Goal: Find specific page/section: Find specific page/section

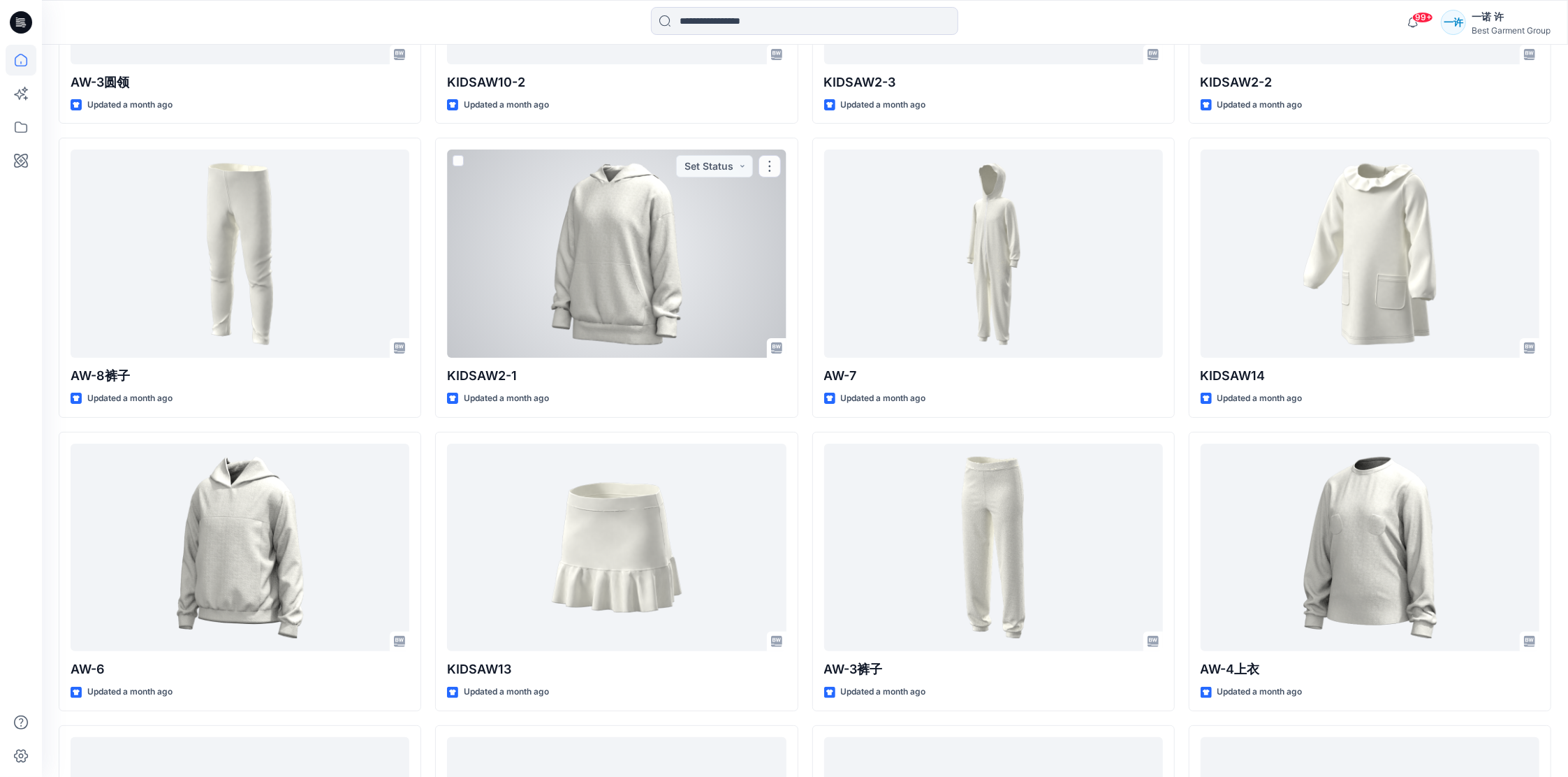
scroll to position [10147, 0]
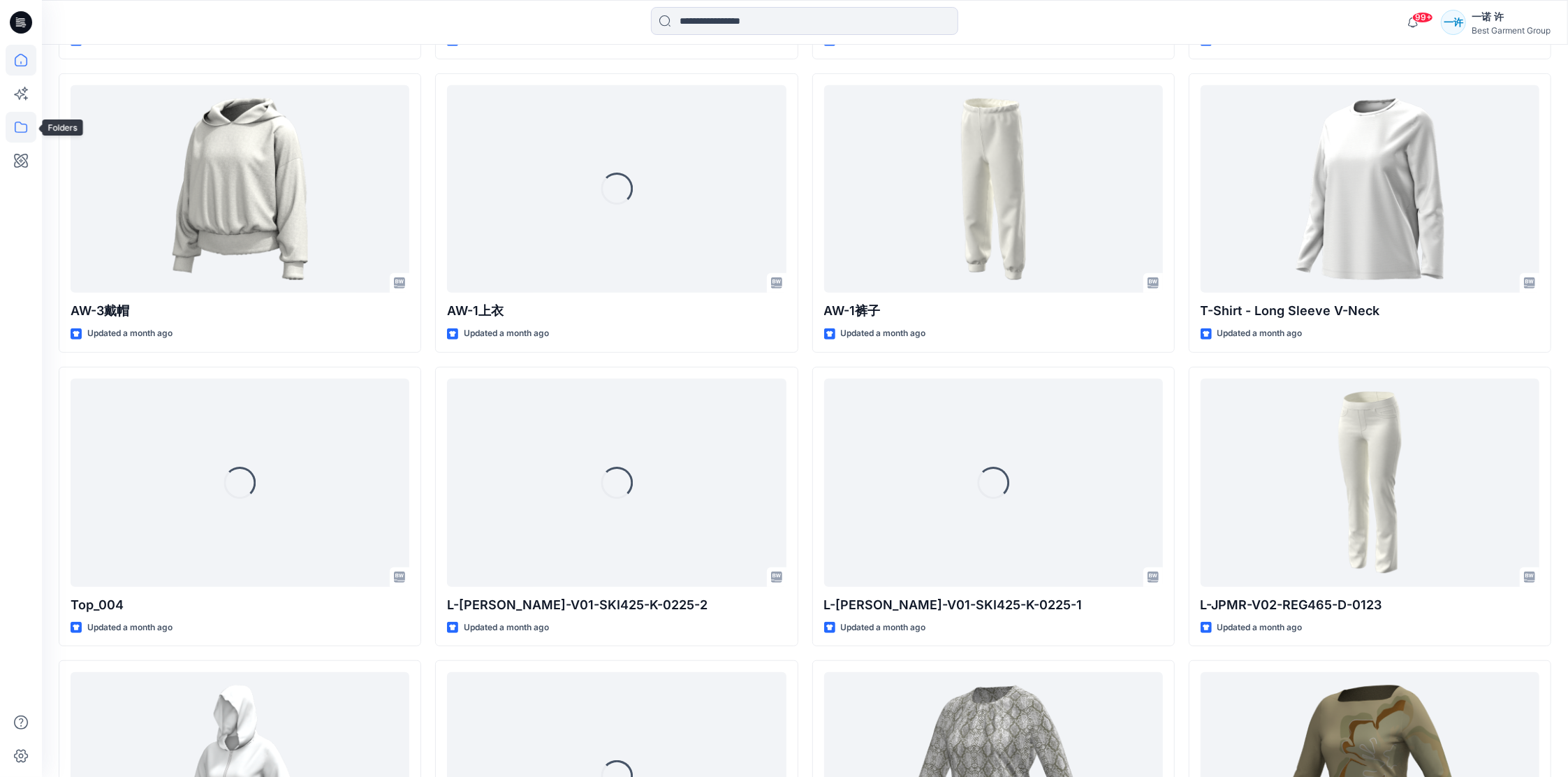
click at [29, 129] on icon at bounding box center [21, 127] width 31 height 31
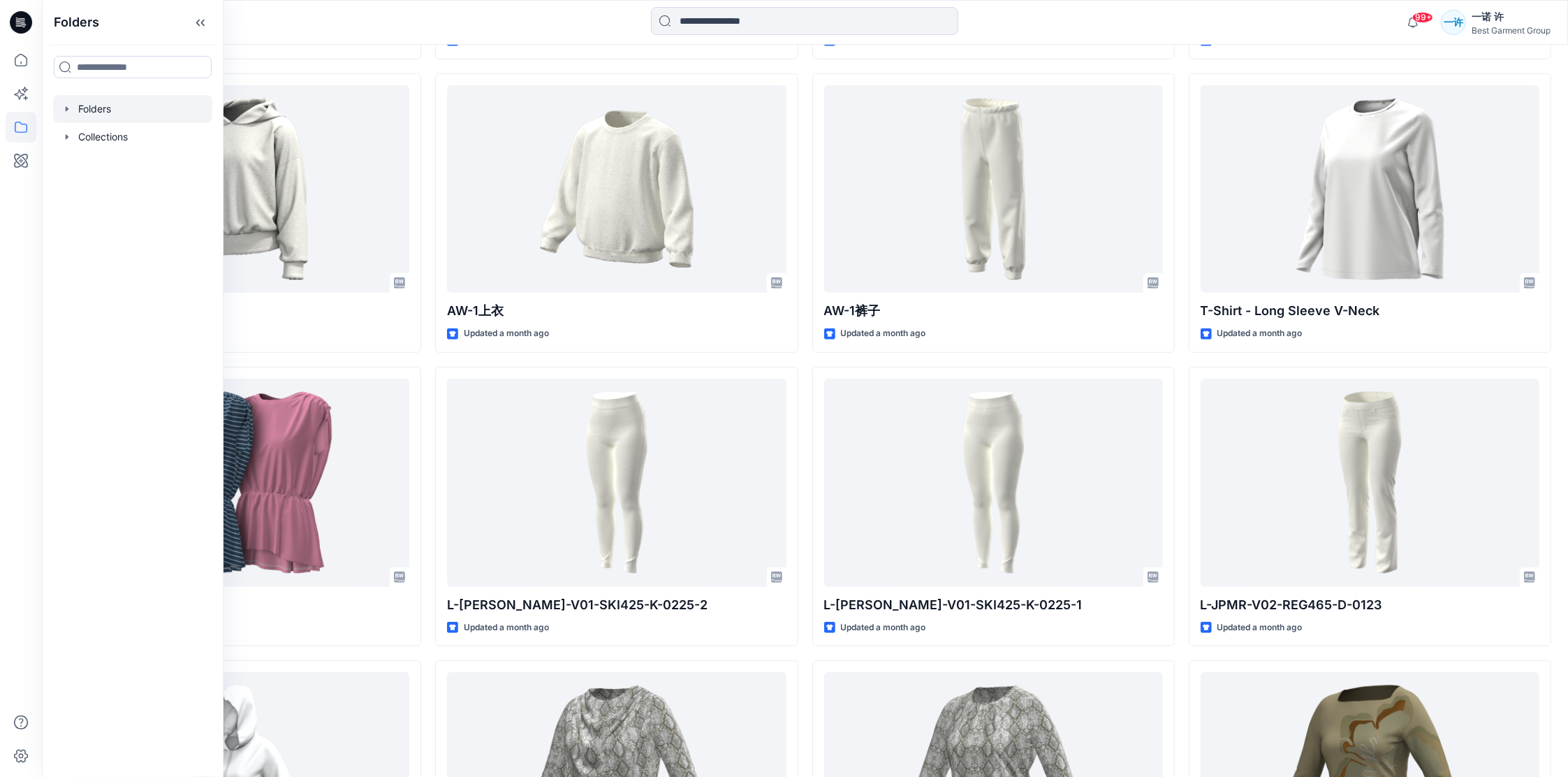
click at [108, 112] on div at bounding box center [133, 108] width 160 height 28
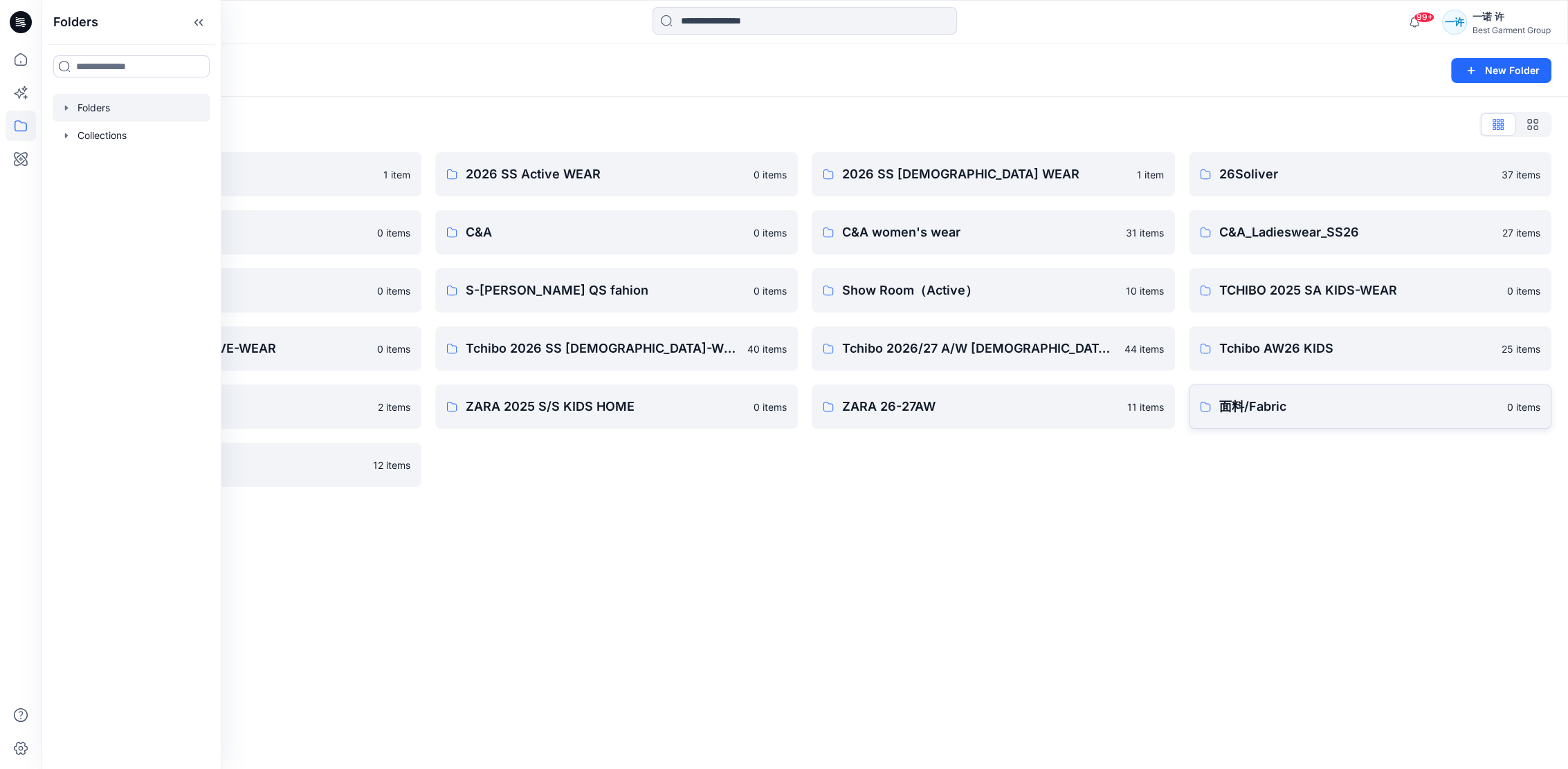
click at [1332, 397] on p "面料/Fabric" at bounding box center [1359, 406] width 280 height 19
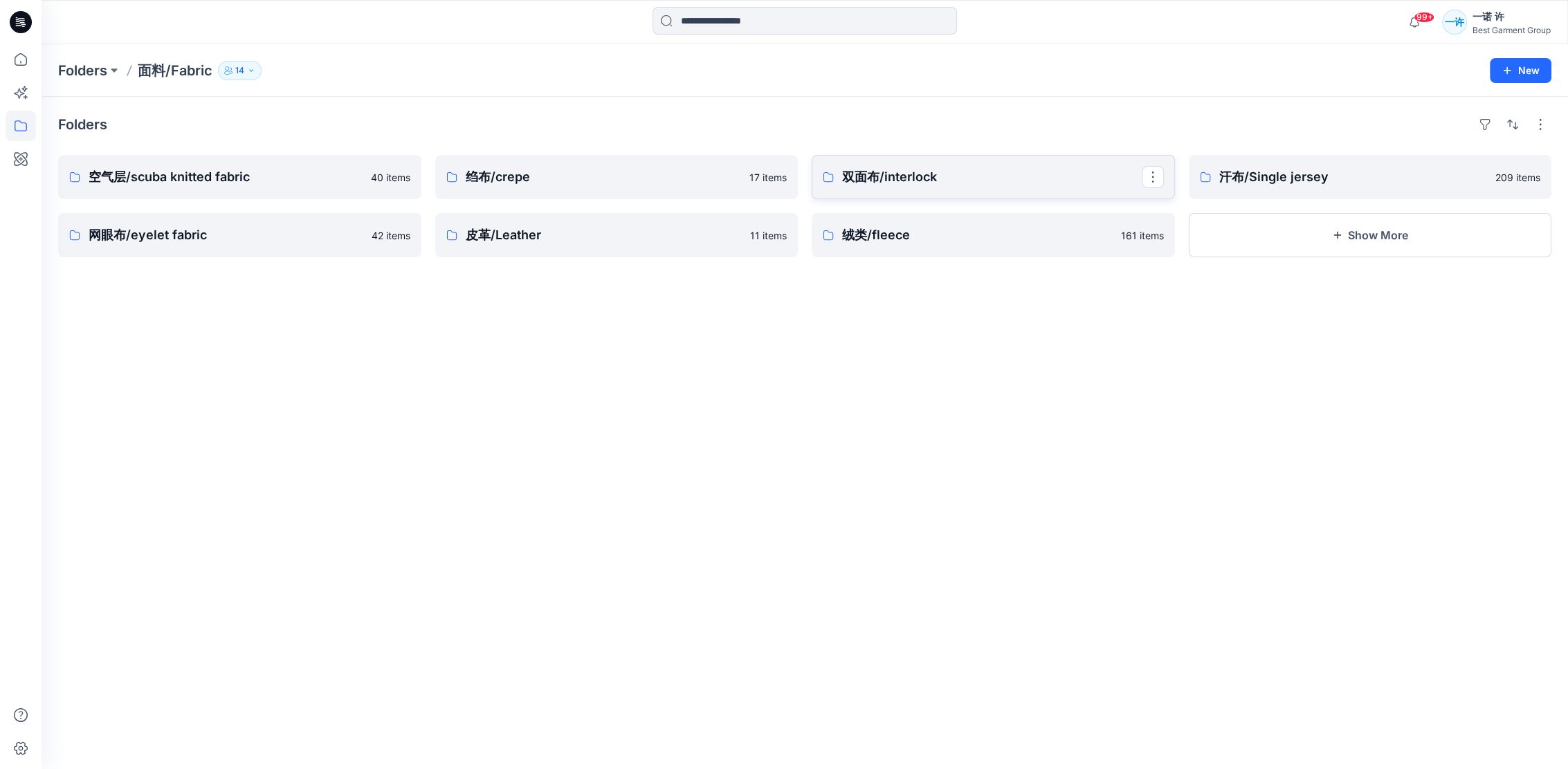
click at [944, 181] on p "双面布/interlock" at bounding box center [992, 176] width 299 height 19
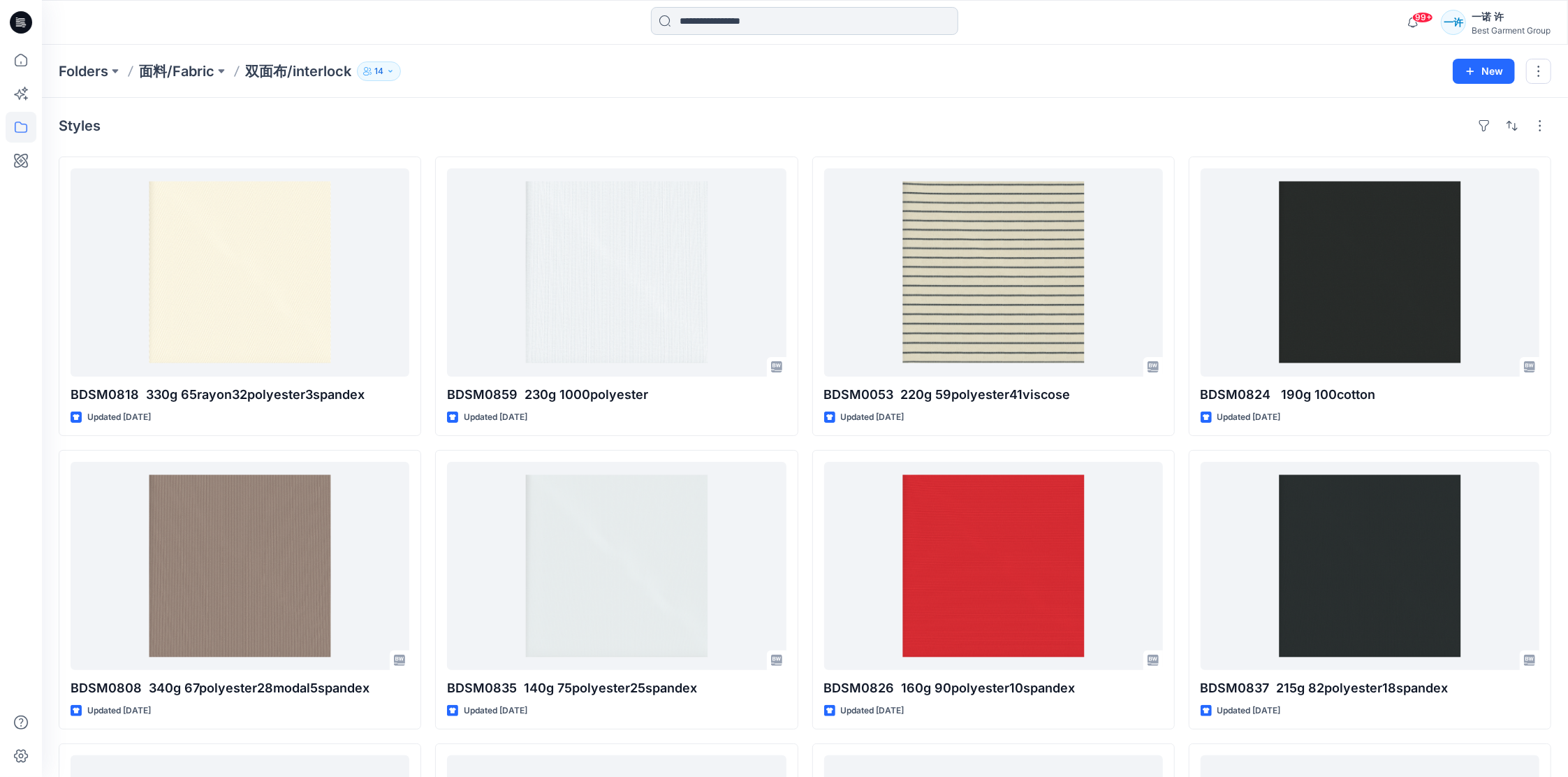
click at [725, 26] on input at bounding box center [805, 20] width 307 height 28
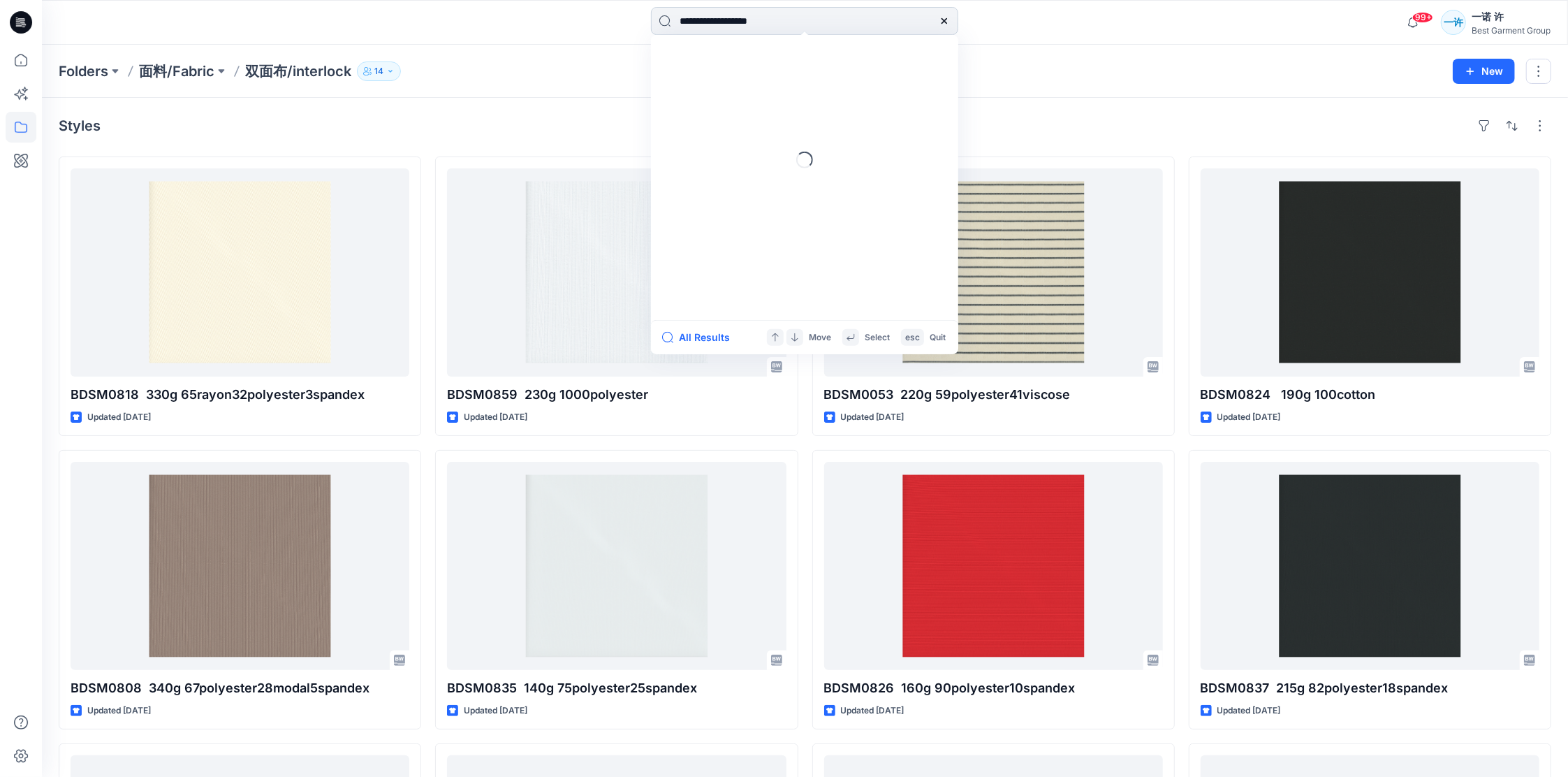
type input "**********"
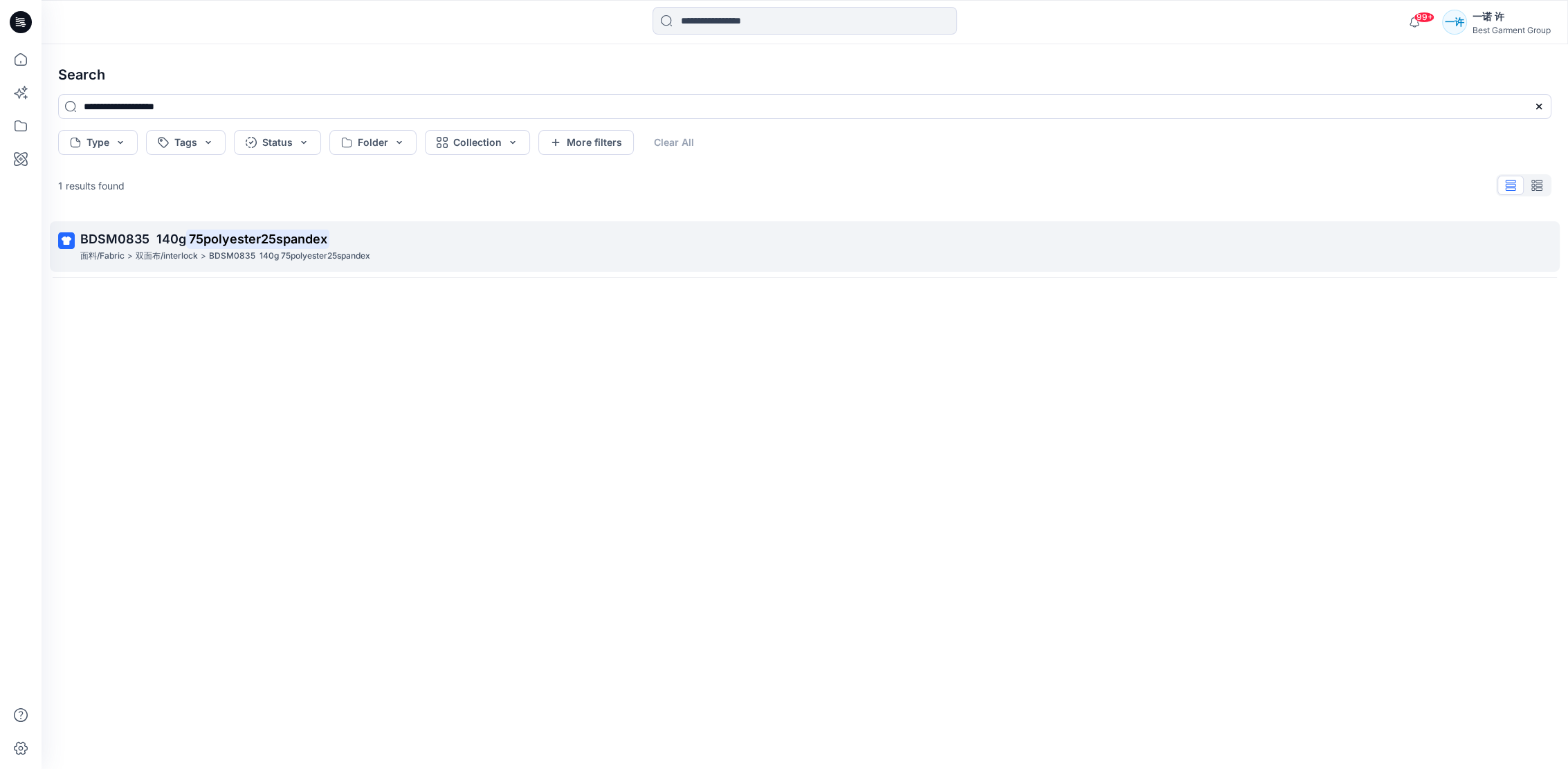
click at [453, 256] on div "面料/Fabric > 双面布/interlock > BDSM0835 140g 75polyester25spandex" at bounding box center [803, 255] width 1446 height 14
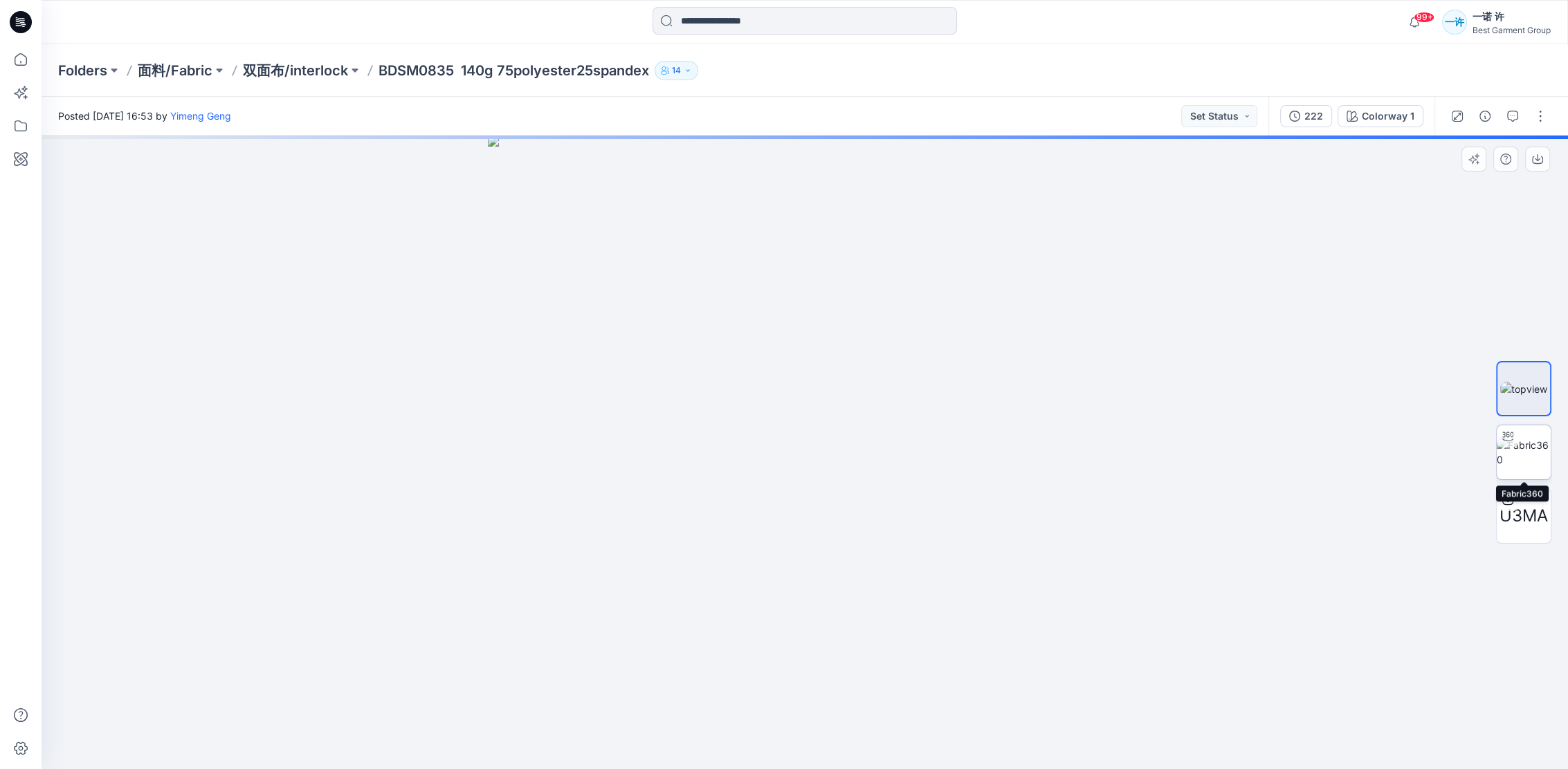
click at [1531, 441] on img at bounding box center [1523, 452] width 54 height 29
click at [1516, 504] on div at bounding box center [1507, 500] width 22 height 22
